Goal: Information Seeking & Learning: Learn about a topic

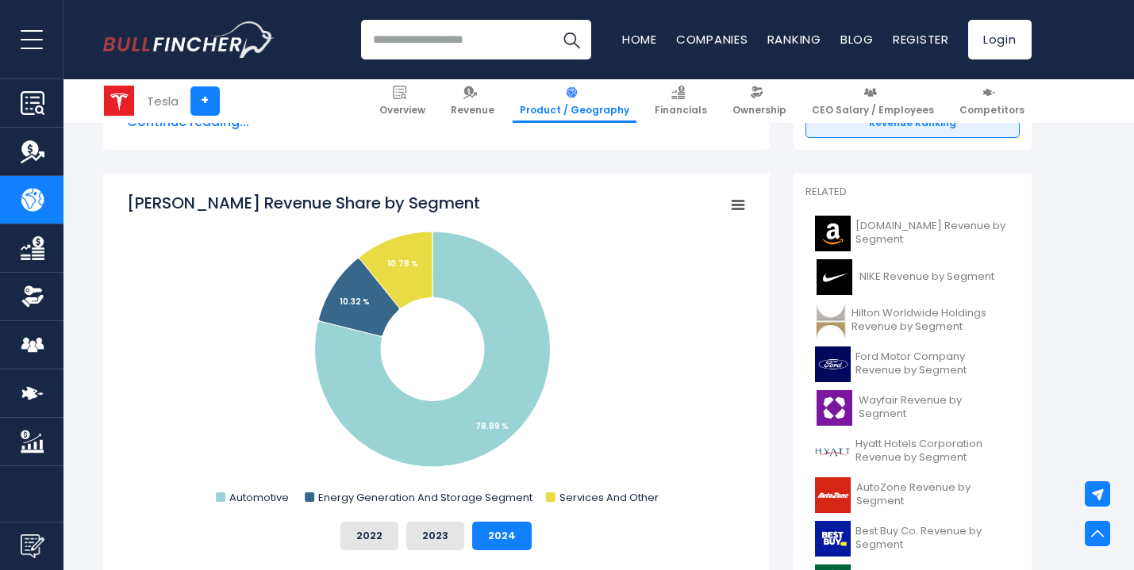
scroll to position [383, 0]
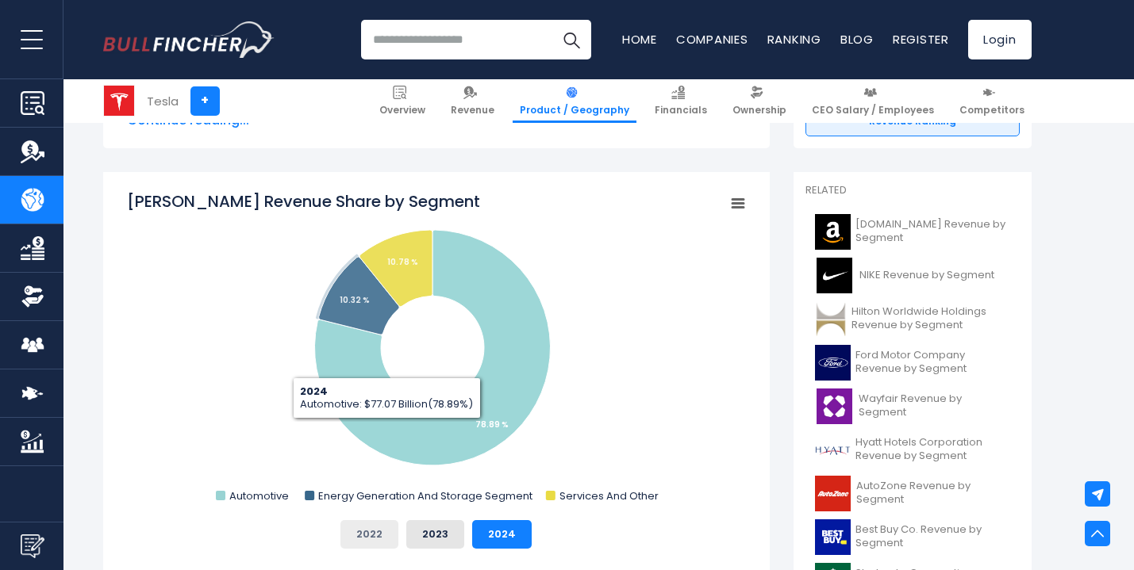
click at [378, 540] on button "2022" at bounding box center [369, 534] width 58 height 29
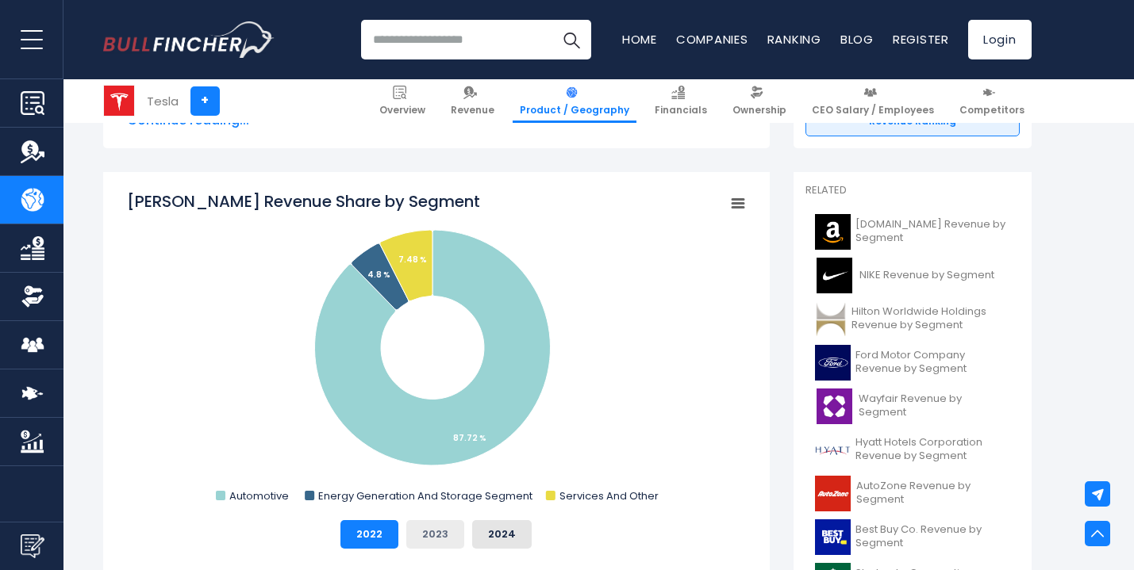
click at [459, 533] on button "2023" at bounding box center [435, 534] width 58 height 29
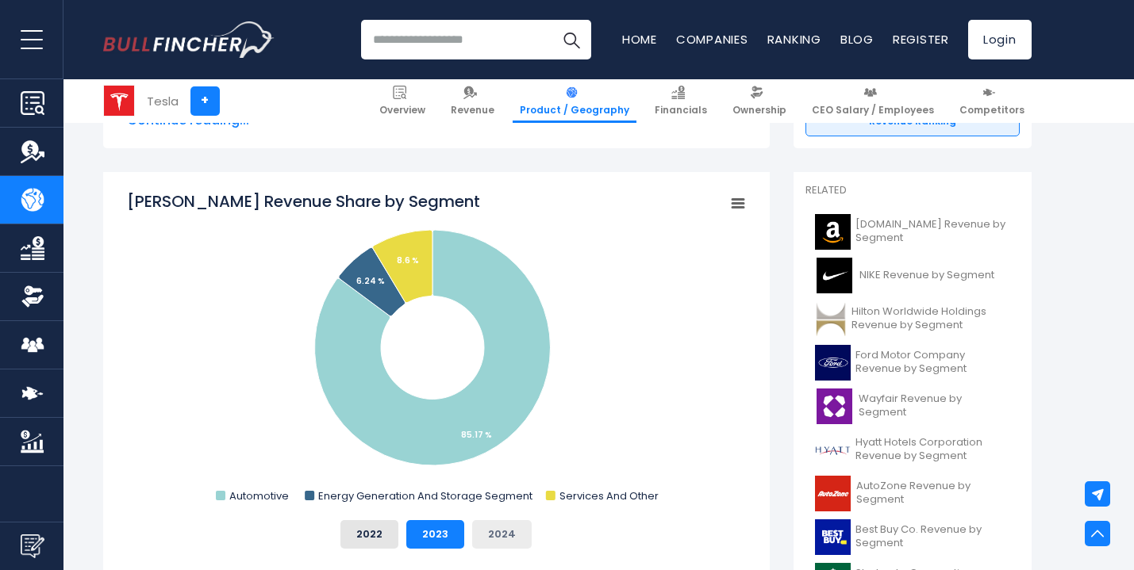
click at [504, 533] on button "2024" at bounding box center [502, 534] width 60 height 29
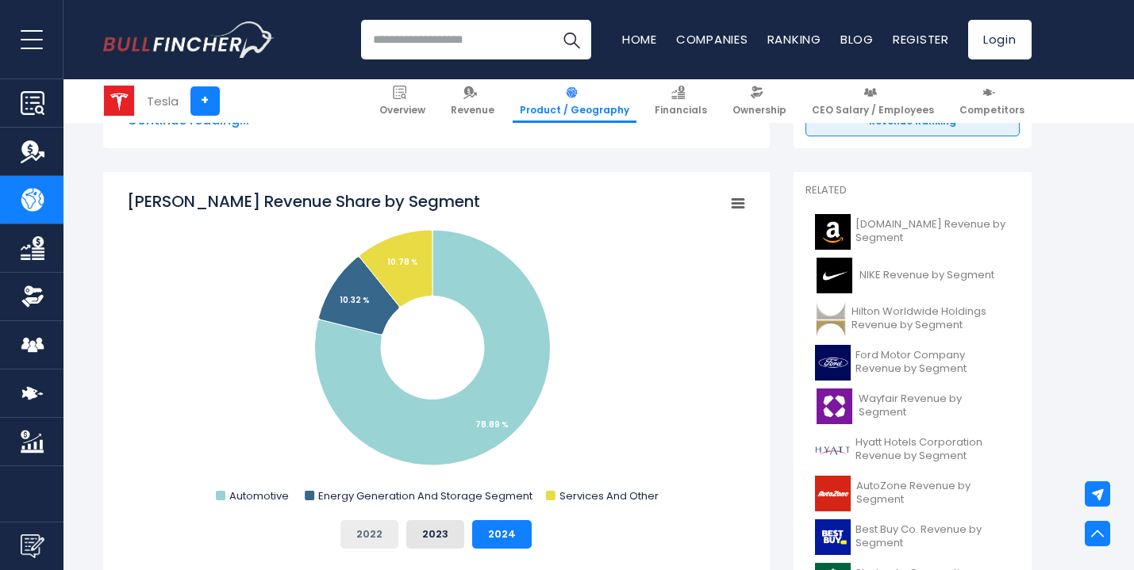
click at [359, 527] on button "2022" at bounding box center [369, 534] width 58 height 29
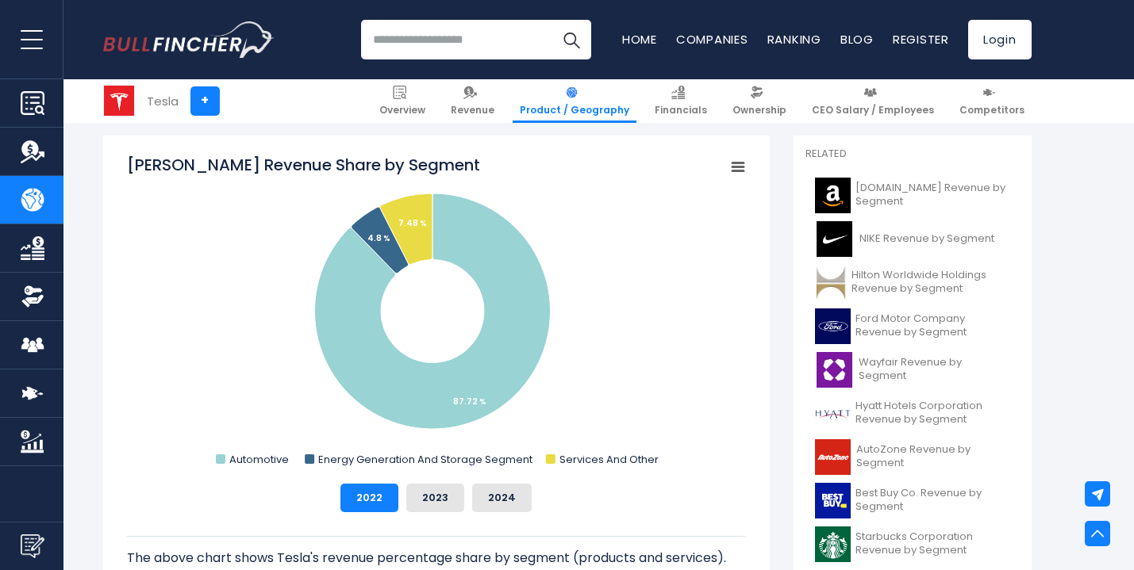
scroll to position [421, 0]
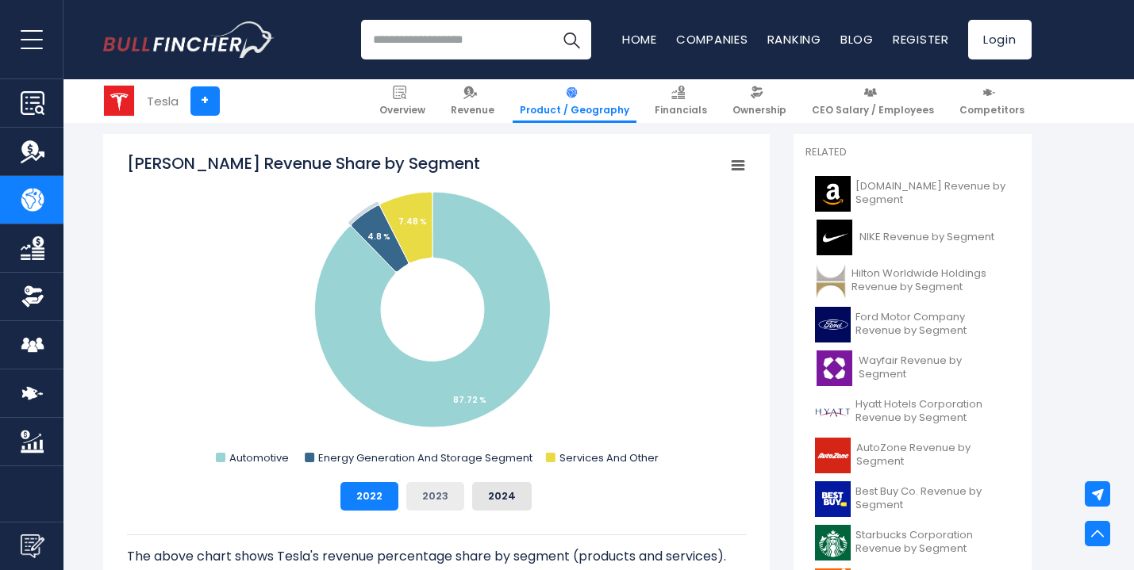
click at [437, 494] on button "2023" at bounding box center [435, 496] width 58 height 29
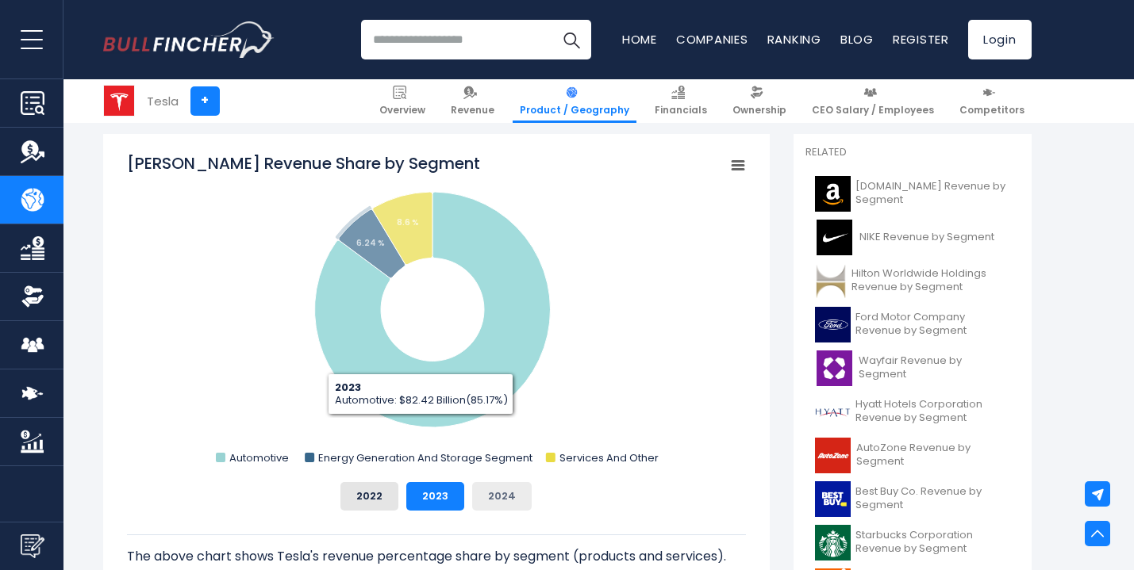
click at [524, 499] on button "2024" at bounding box center [502, 496] width 60 height 29
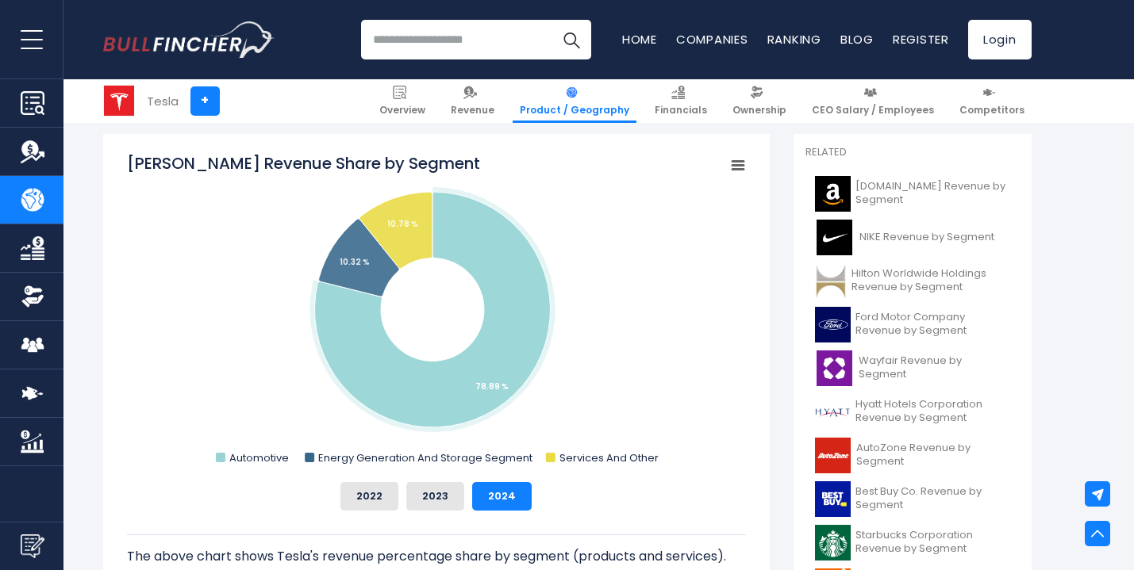
drag, startPoint x: 198, startPoint y: 455, endPoint x: 309, endPoint y: 474, distance: 113.5
click at [327, 476] on div "[PERSON_NAME] Revenue Share by Segment Created with Highcharts [DATE] Chart con…" at bounding box center [436, 331] width 619 height 359
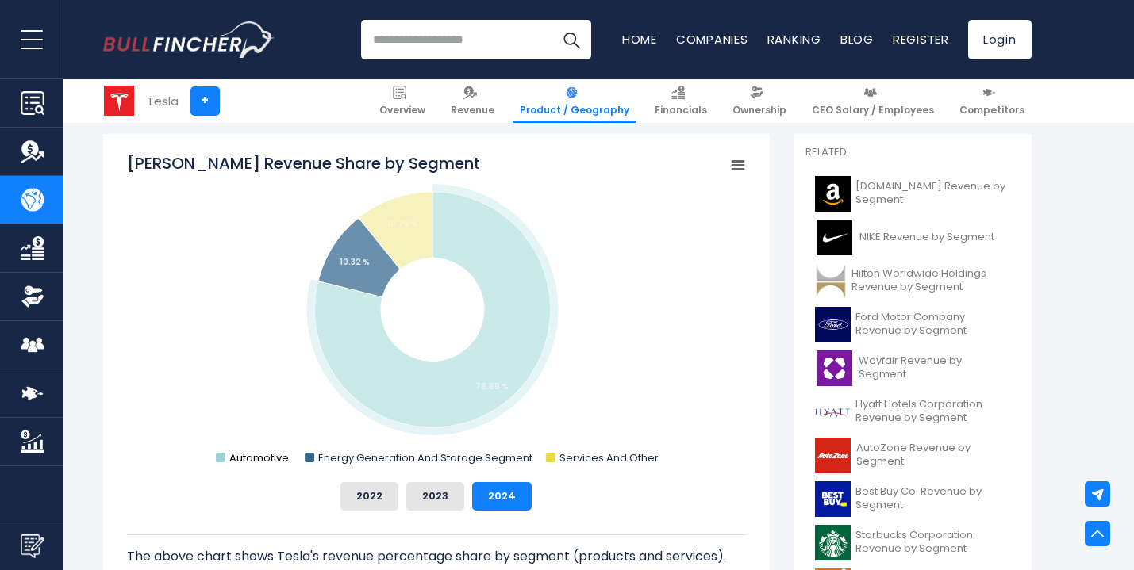
click at [265, 455] on text "Automotive" at bounding box center [259, 458] width 60 height 15
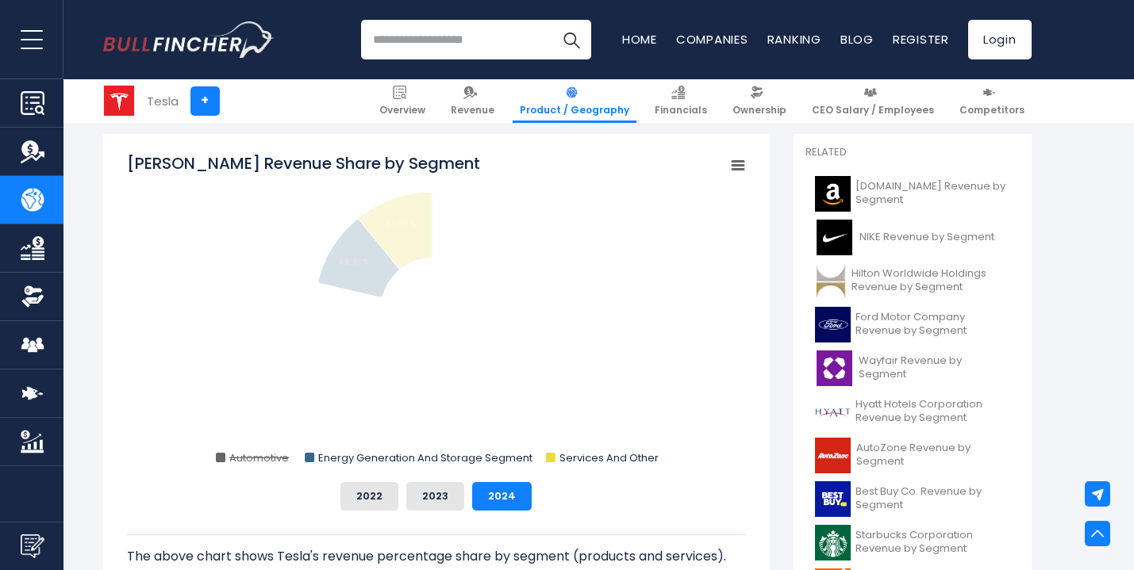
click at [265, 455] on text "Automotive" at bounding box center [259, 458] width 60 height 15
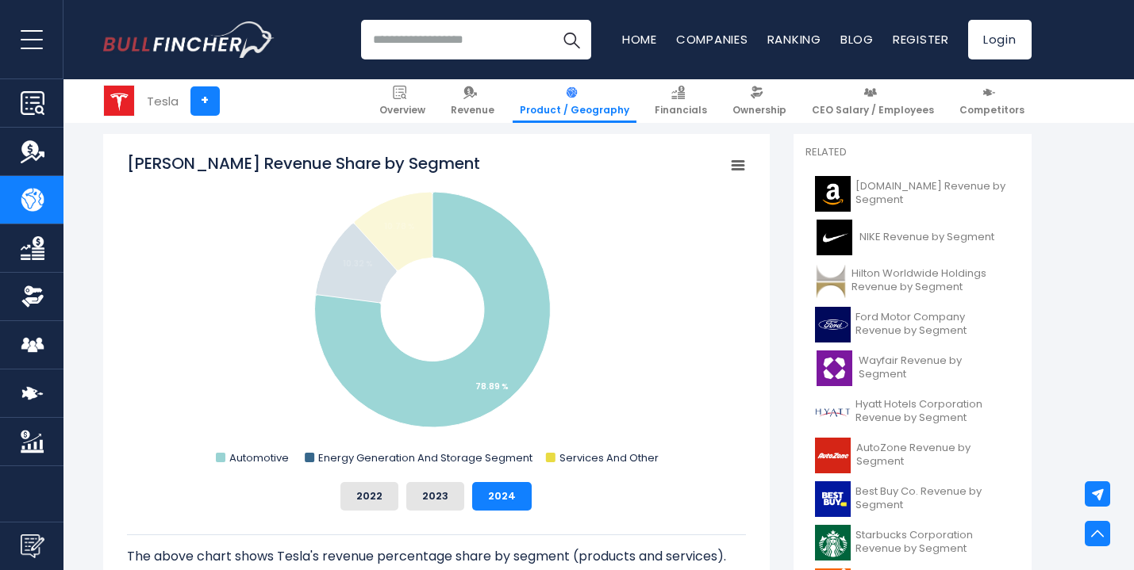
click at [264, 455] on text "Automotive" at bounding box center [259, 458] width 60 height 15
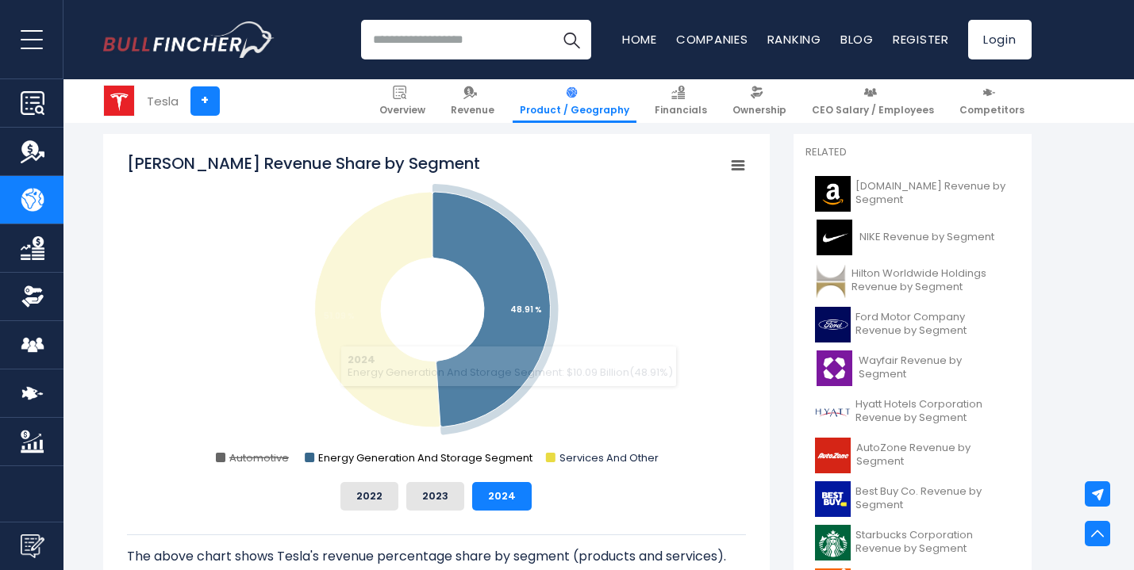
click at [483, 458] on text "Energy Generation And Storage Segment" at bounding box center [425, 458] width 214 height 15
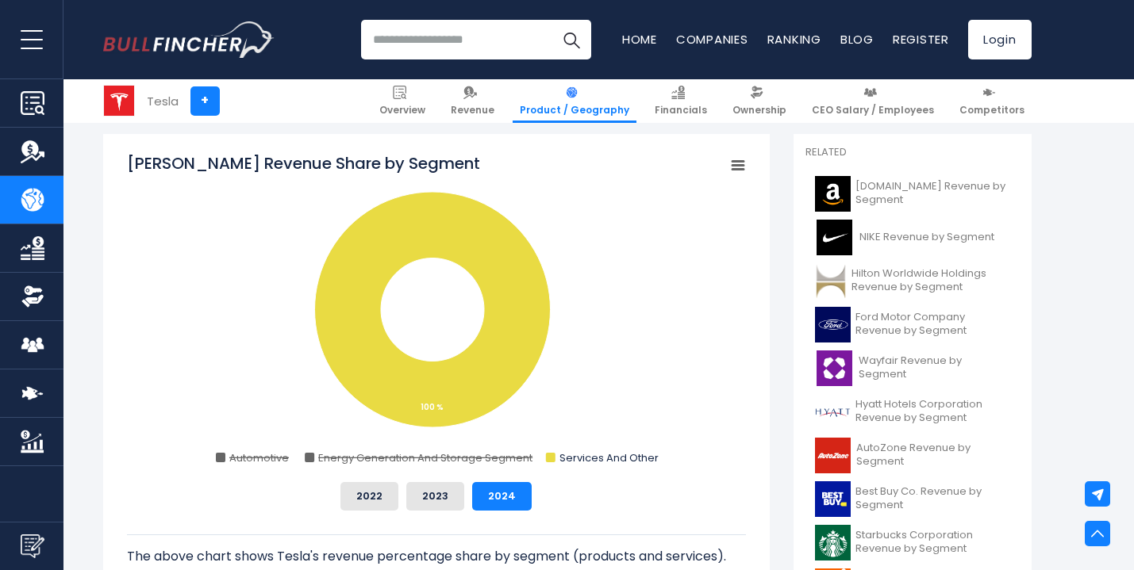
click at [586, 466] on rect "Tesla's Revenue Share by Segment" at bounding box center [436, 310] width 619 height 317
click at [590, 462] on text "Services And Other" at bounding box center [608, 458] width 99 height 15
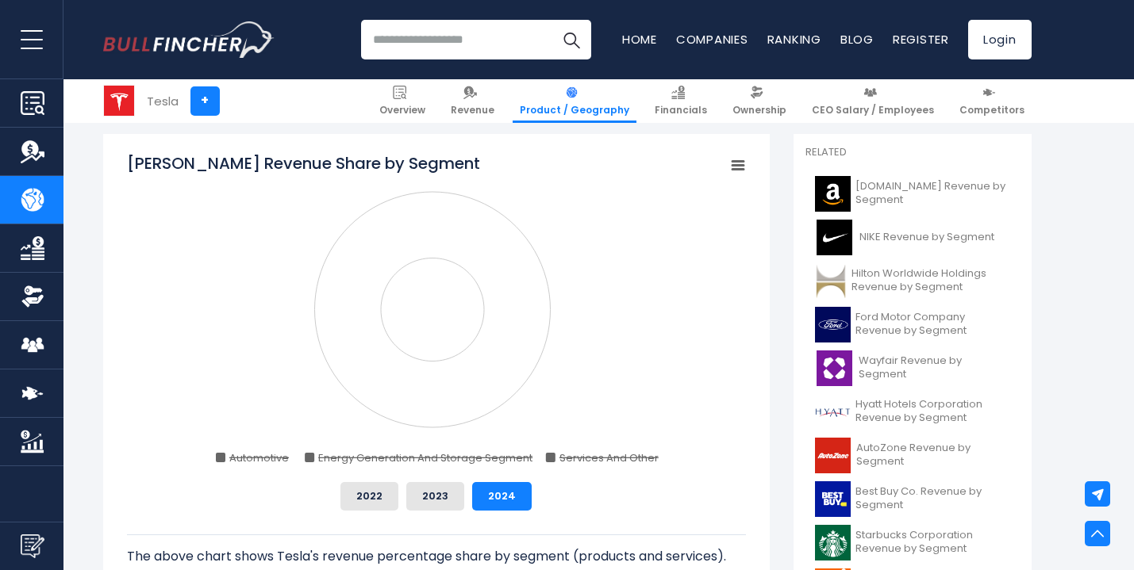
click at [590, 462] on text "Services And Other" at bounding box center [608, 458] width 99 height 15
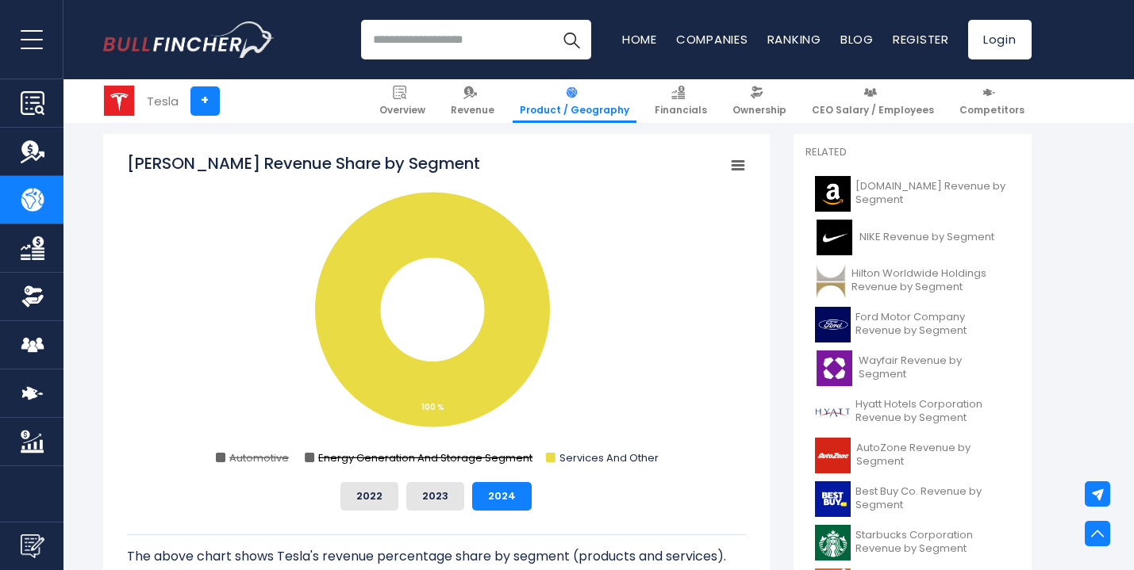
click at [460, 461] on text "Energy Generation And Storage Segment" at bounding box center [425, 458] width 214 height 15
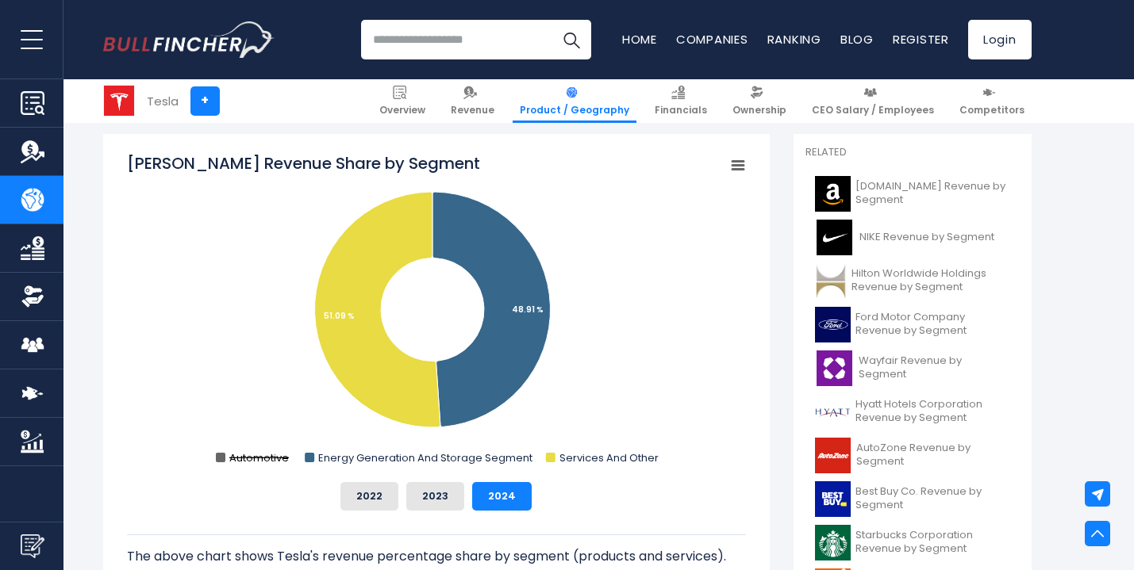
click at [246, 455] on text "Automotive" at bounding box center [259, 458] width 60 height 15
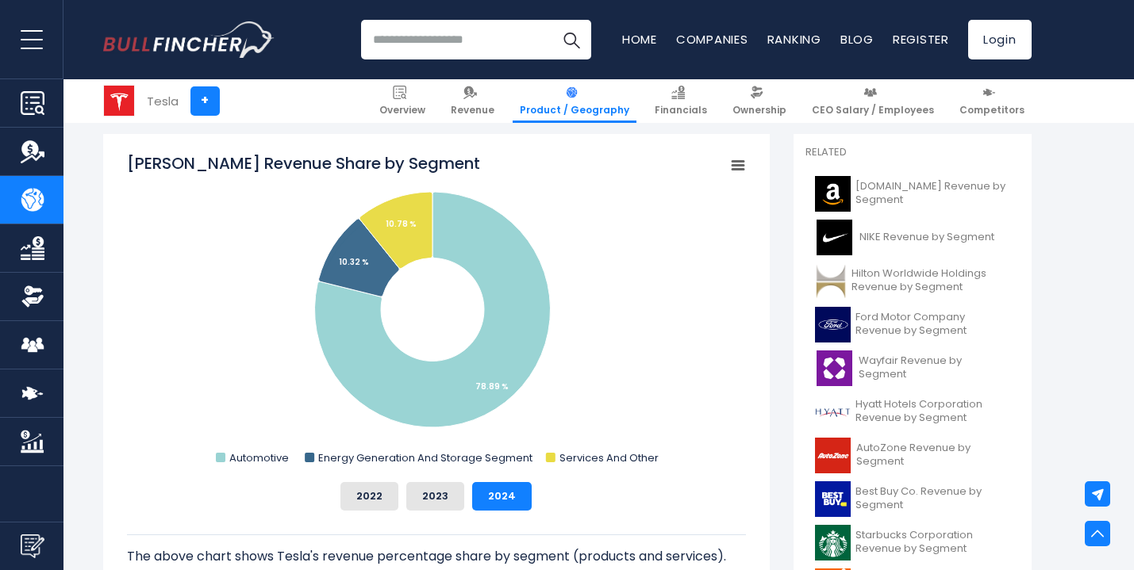
click at [213, 346] on rect "Tesla's Revenue Share by Segment" at bounding box center [436, 310] width 619 height 317
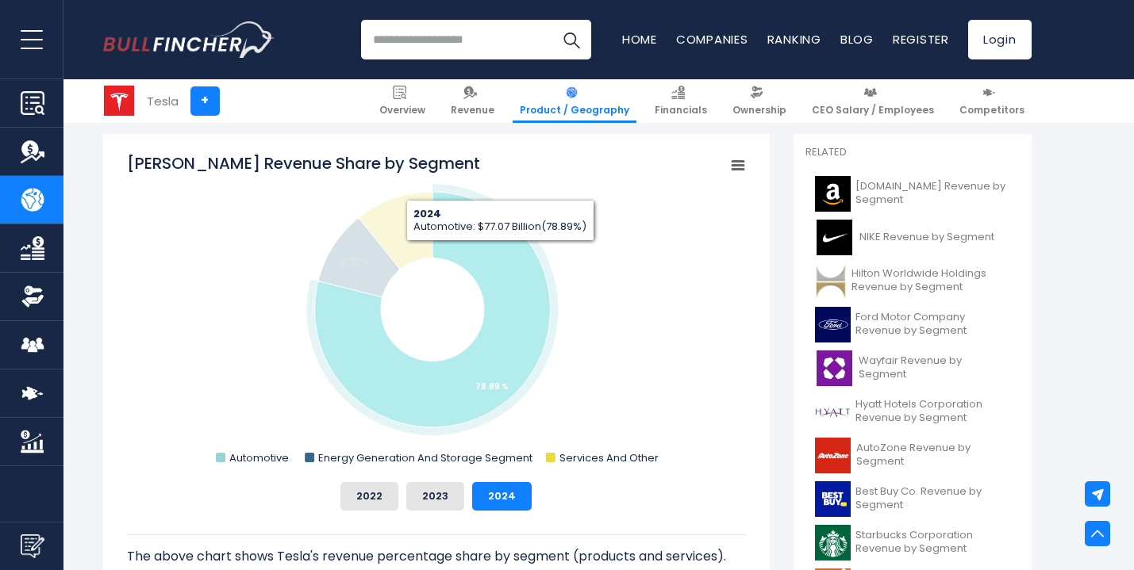
click at [499, 253] on icon "Tesla's Revenue Share by Segment" at bounding box center [432, 310] width 236 height 236
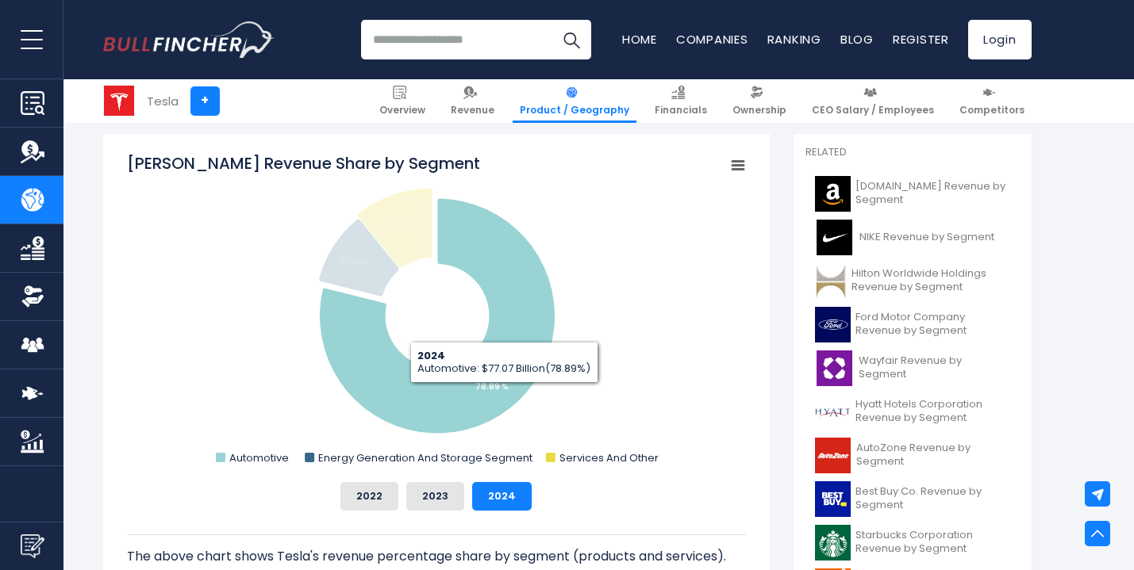
click at [504, 393] on icon "Tesla's Revenue Share by Segment" at bounding box center [437, 316] width 236 height 236
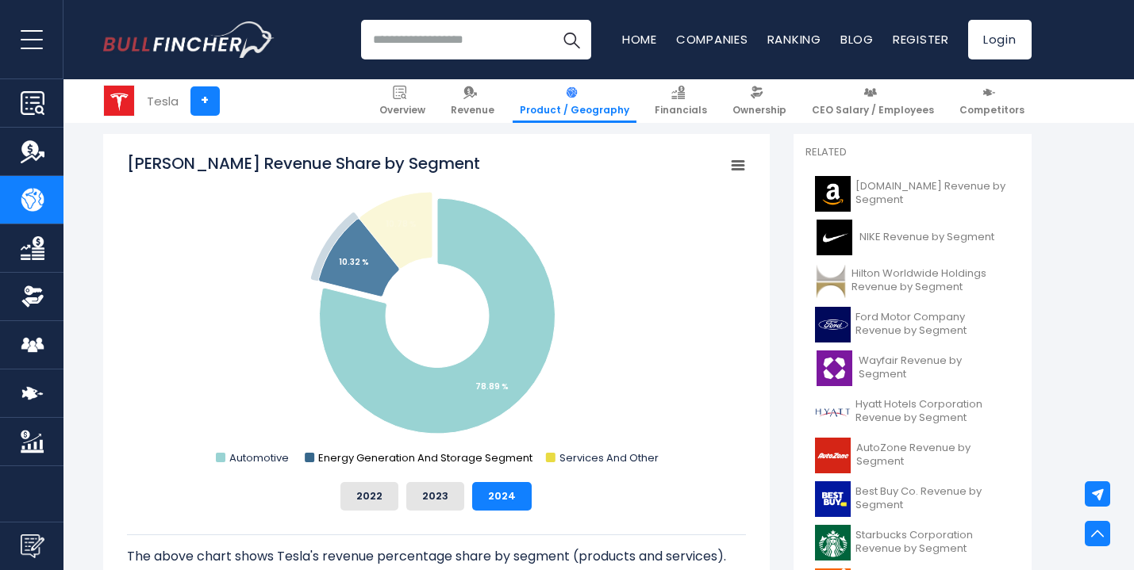
click at [355, 457] on text "Energy Generation And Storage Segment" at bounding box center [425, 458] width 214 height 15
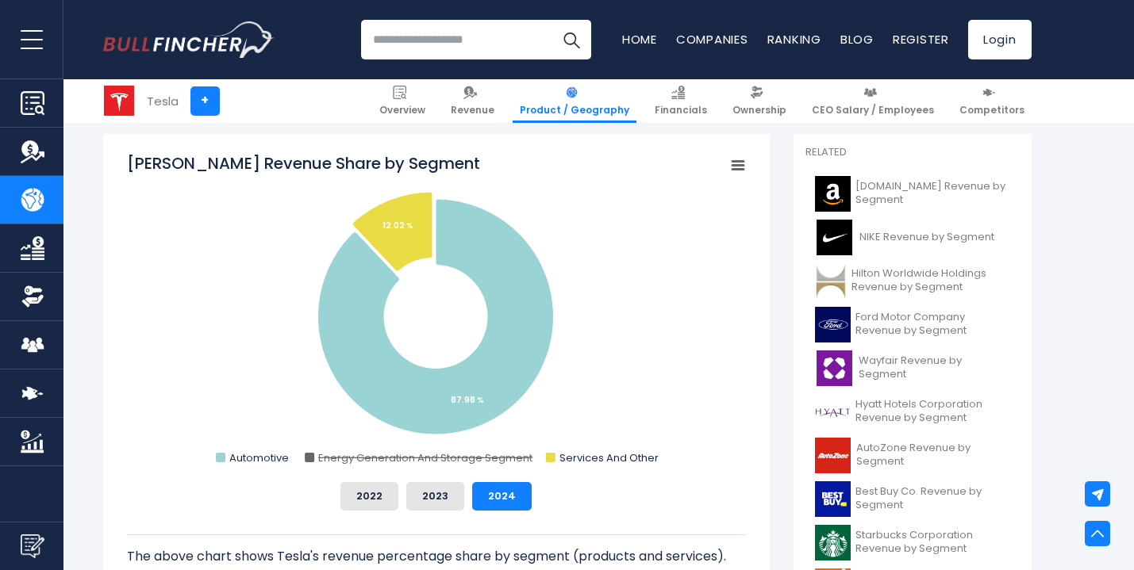
click at [598, 467] on rect "Tesla's Revenue Share by Segment" at bounding box center [436, 310] width 619 height 317
click at [603, 461] on text "Services And Other" at bounding box center [608, 458] width 99 height 15
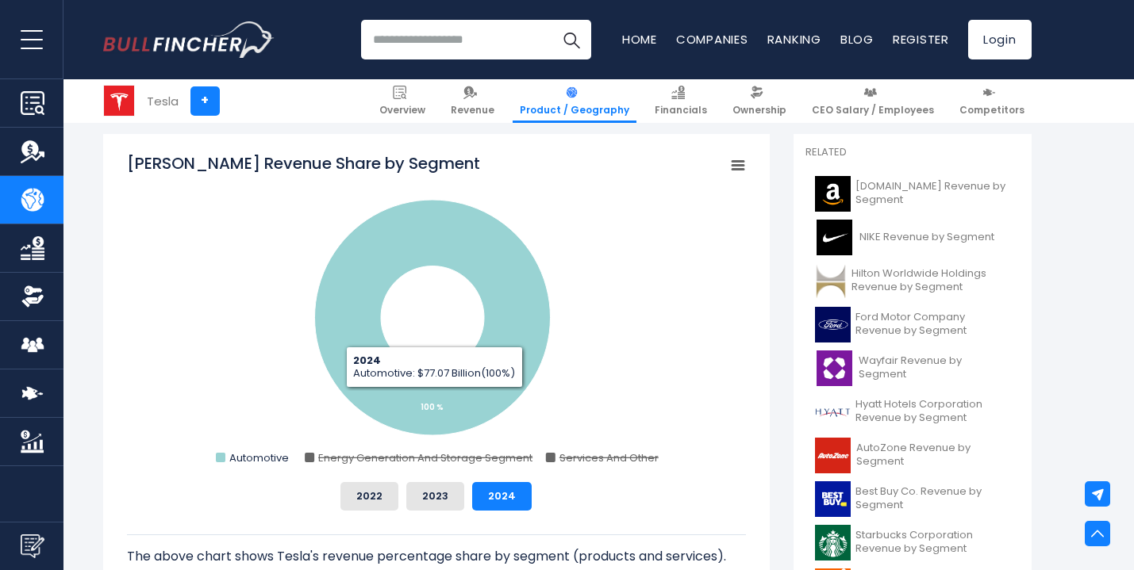
click at [433, 400] on icon "Tesla's Revenue Share by Segment" at bounding box center [432, 318] width 236 height 236
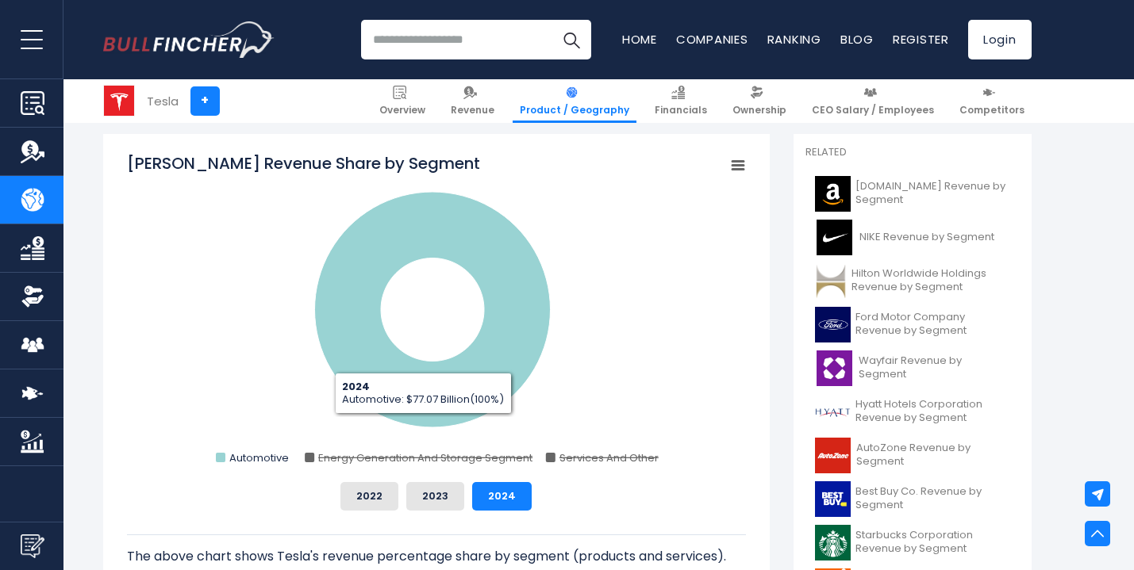
drag, startPoint x: 403, startPoint y: 444, endPoint x: 408, endPoint y: 457, distance: 13.6
click at [402, 445] on rect "Tesla's Revenue Share by Segment" at bounding box center [436, 310] width 619 height 317
click at [409, 459] on text "Energy Generation And Storage Segment" at bounding box center [425, 458] width 214 height 15
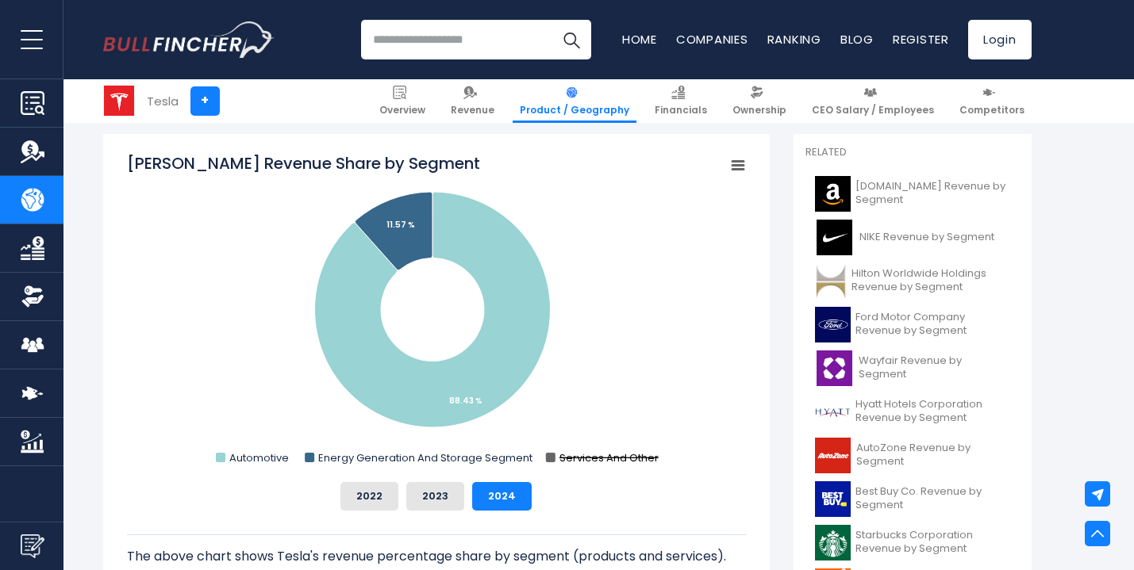
click at [613, 459] on text "Services And Other" at bounding box center [608, 458] width 99 height 15
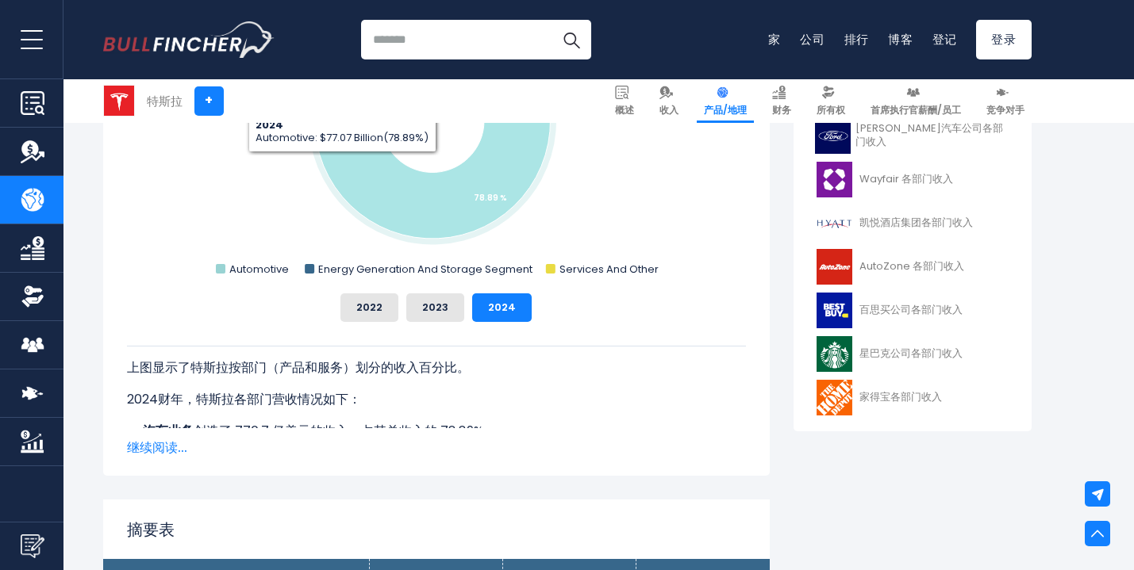
scroll to position [708, 0]
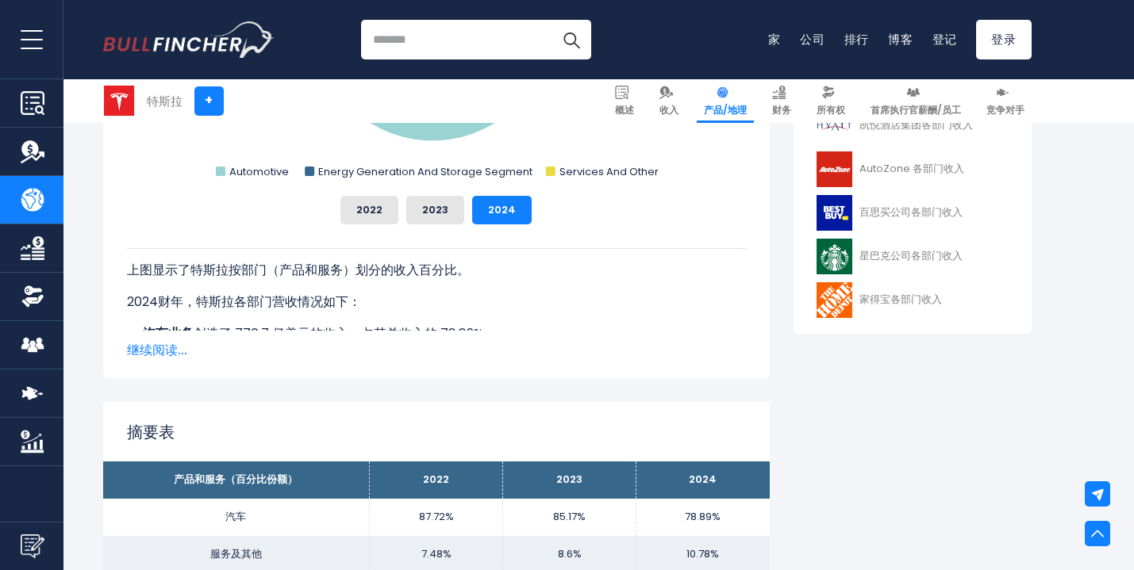
click at [171, 344] on font "继续阅读..." at bounding box center [157, 350] width 60 height 18
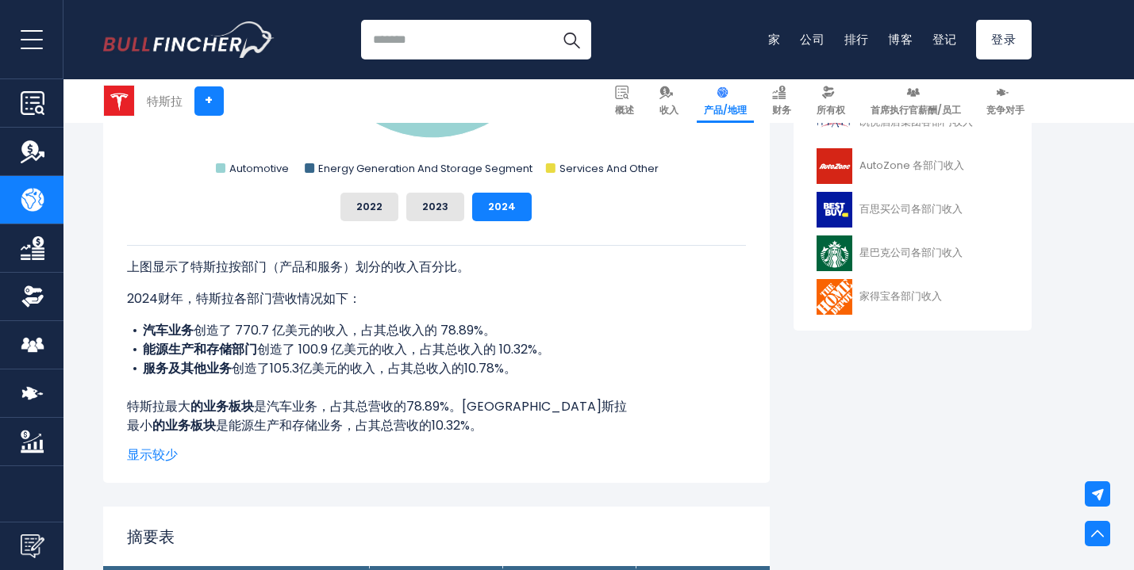
scroll to position [714, 0]
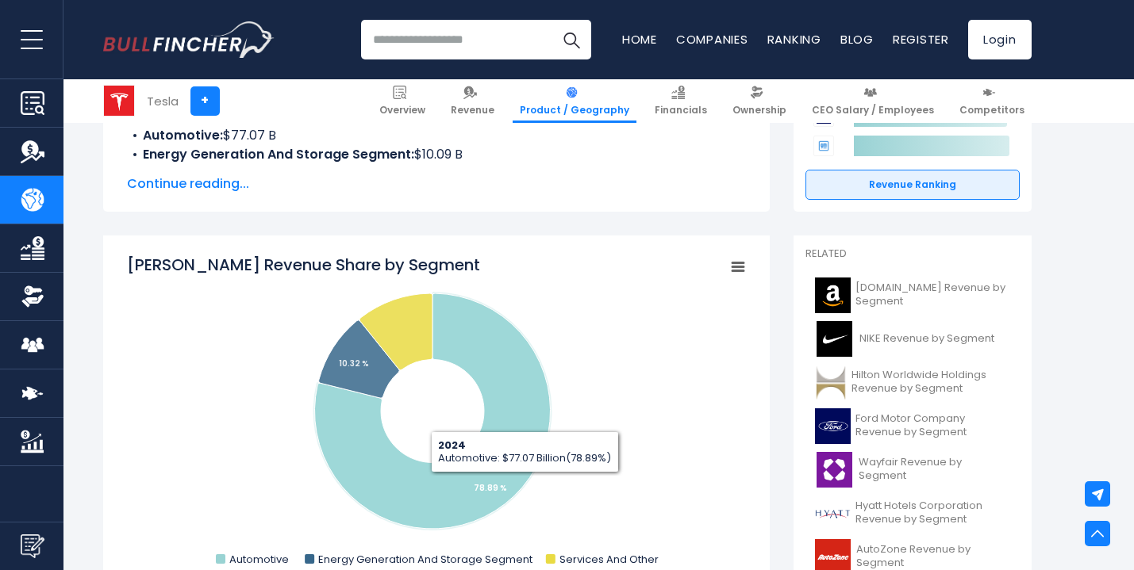
scroll to position [444, 0]
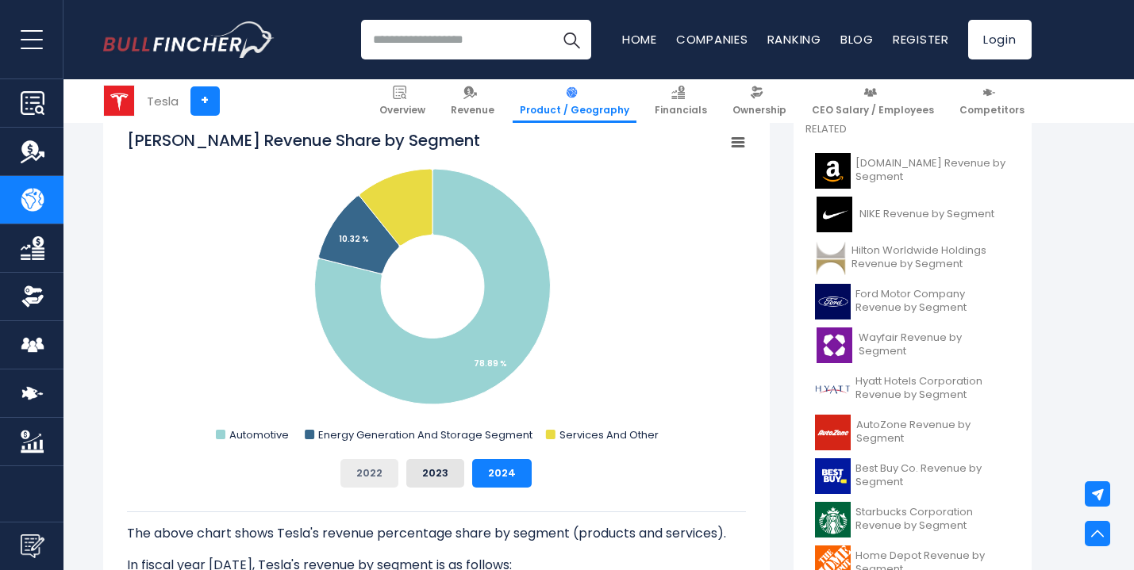
drag, startPoint x: 349, startPoint y: 471, endPoint x: 379, endPoint y: 471, distance: 30.1
click at [350, 471] on button "2022" at bounding box center [369, 473] width 58 height 29
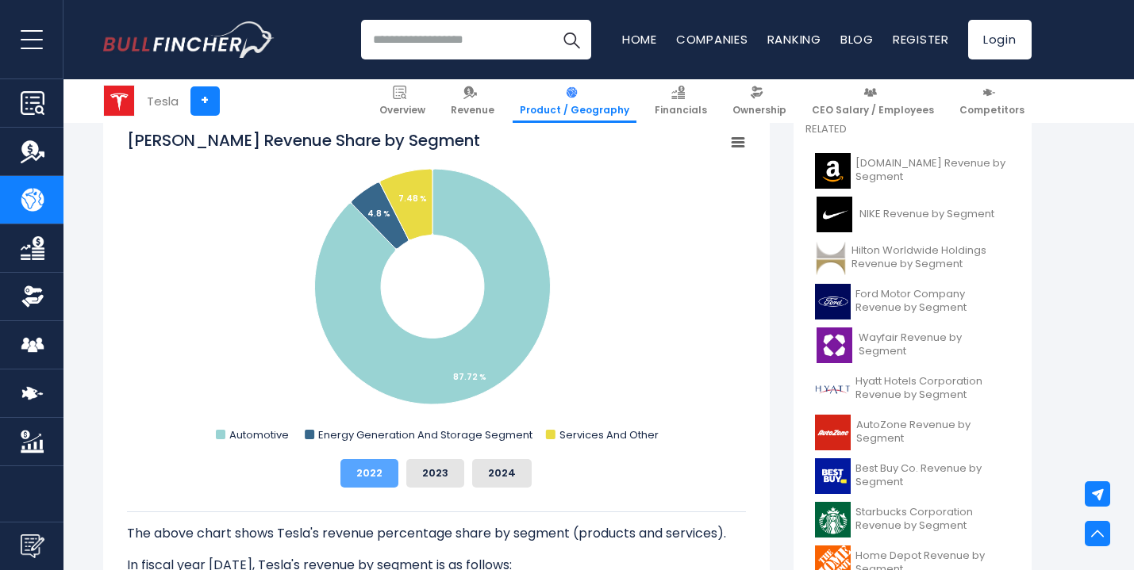
click at [382, 472] on button "2022" at bounding box center [369, 473] width 58 height 29
click at [440, 471] on button "2023" at bounding box center [435, 473] width 58 height 29
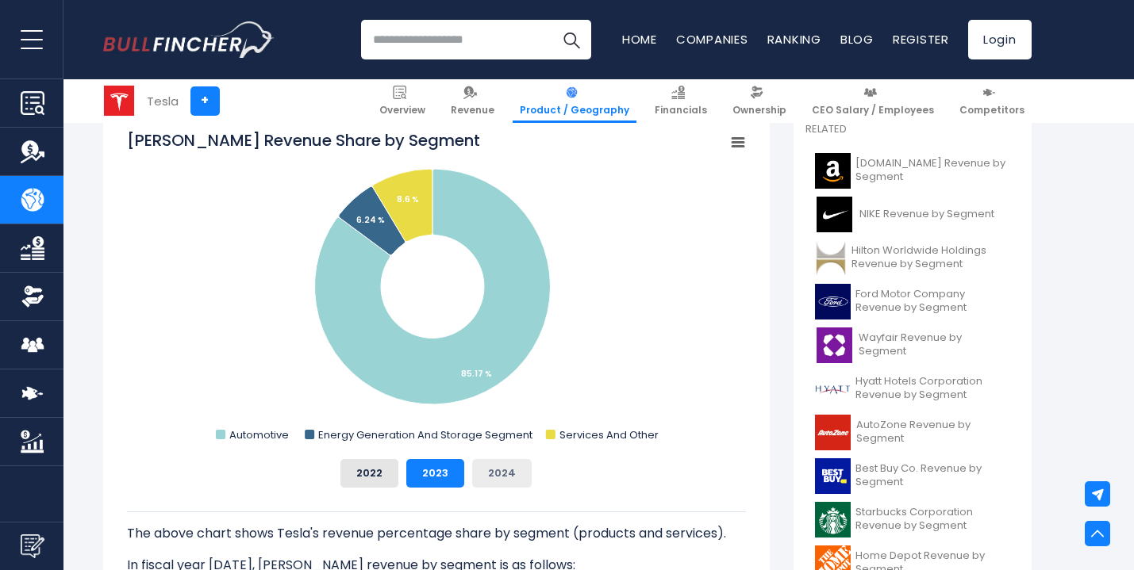
click at [492, 470] on button "2024" at bounding box center [502, 473] width 60 height 29
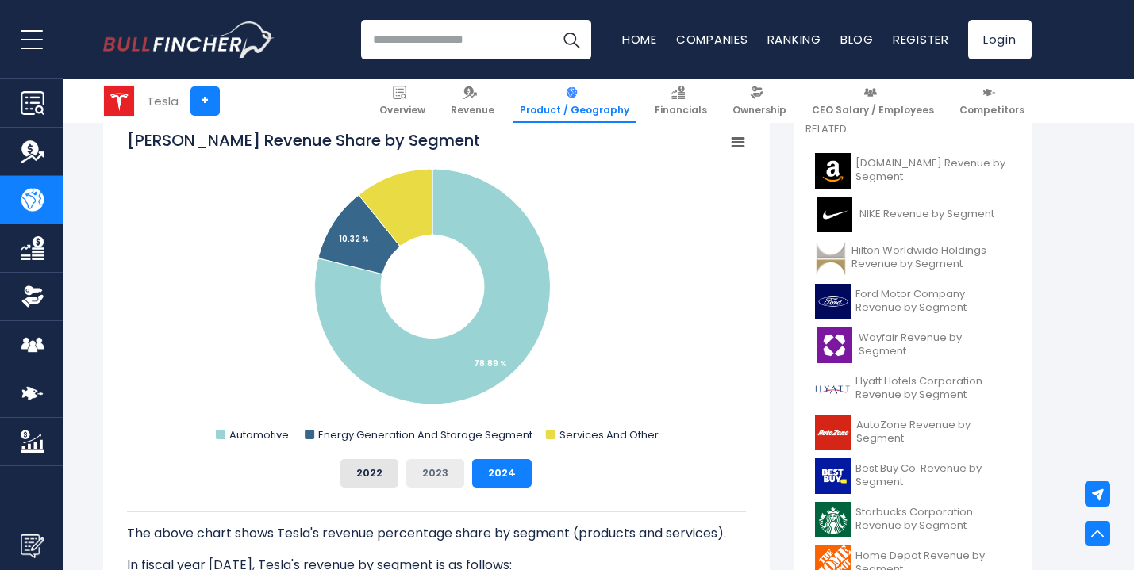
click at [430, 470] on button "2023" at bounding box center [435, 473] width 58 height 29
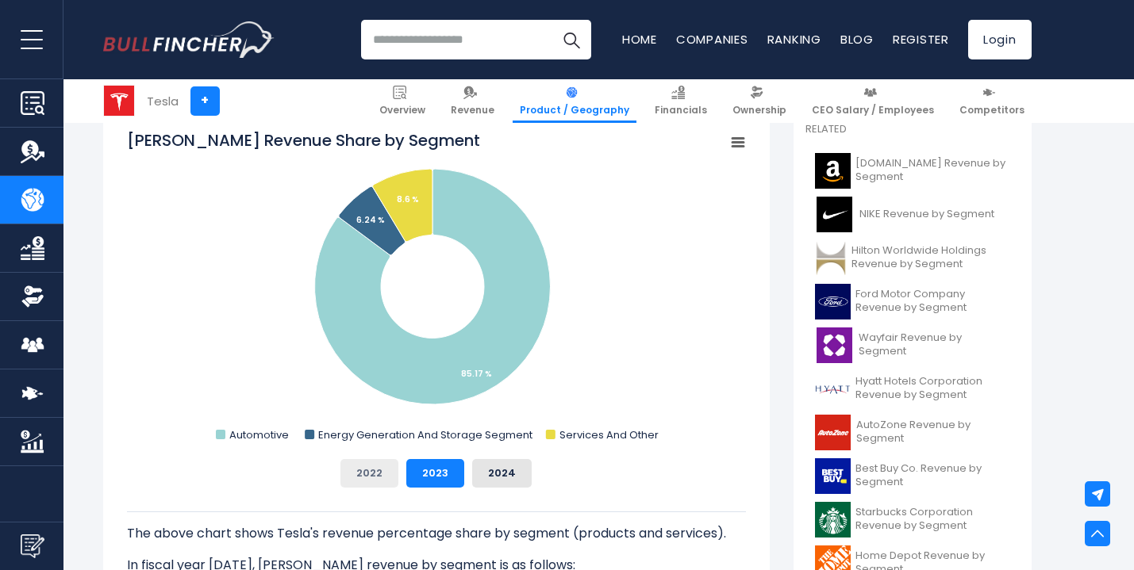
click at [375, 473] on button "2022" at bounding box center [369, 473] width 58 height 29
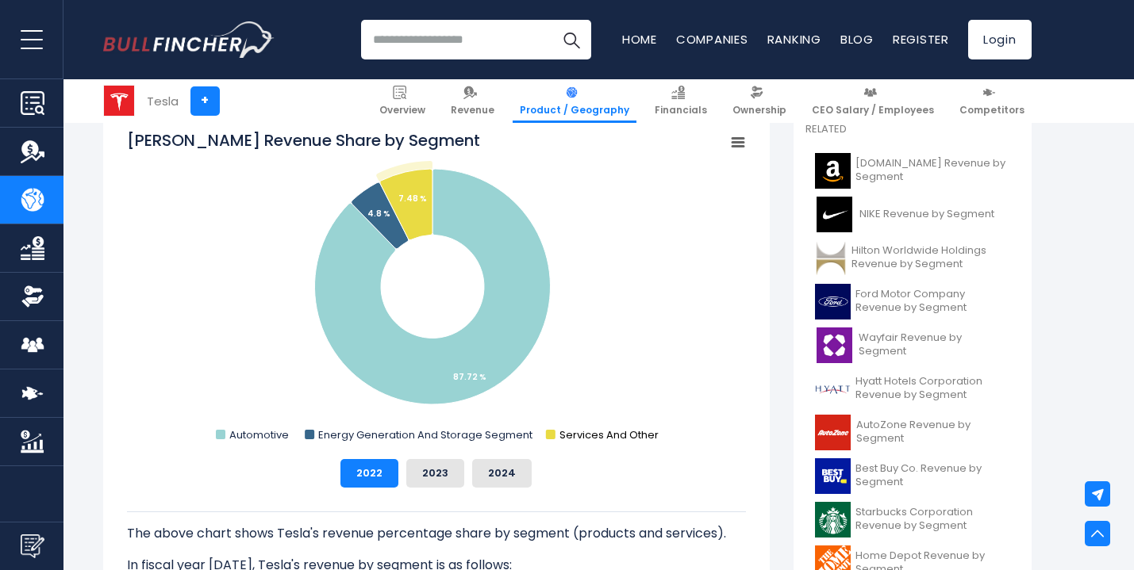
click at [639, 417] on rect "Tesla's Revenue Share by Segment" at bounding box center [436, 287] width 619 height 317
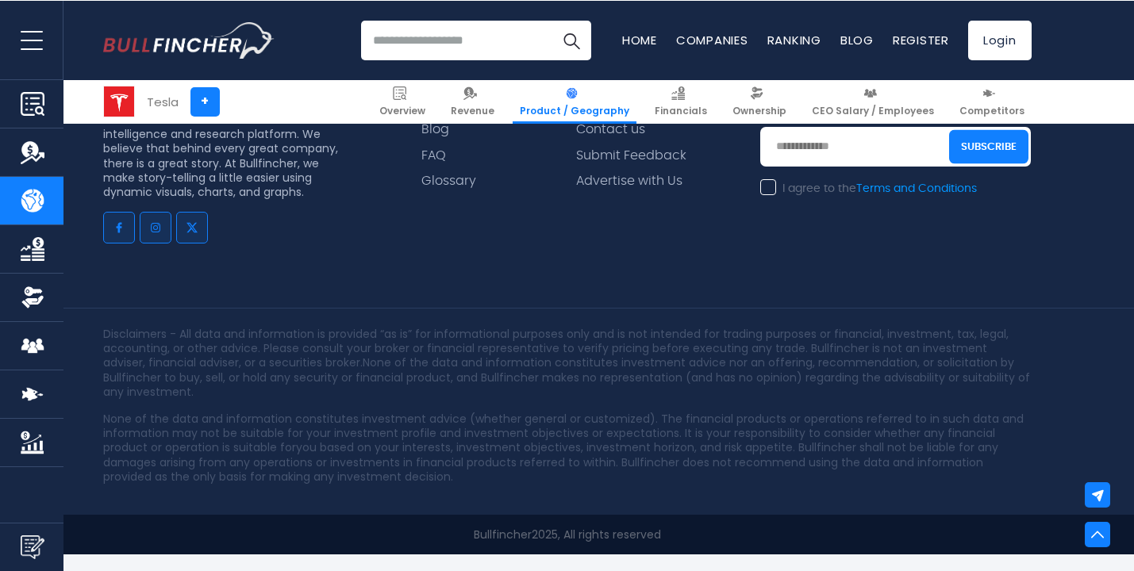
scroll to position [3843, 0]
